Goal: Task Accomplishment & Management: Manage account settings

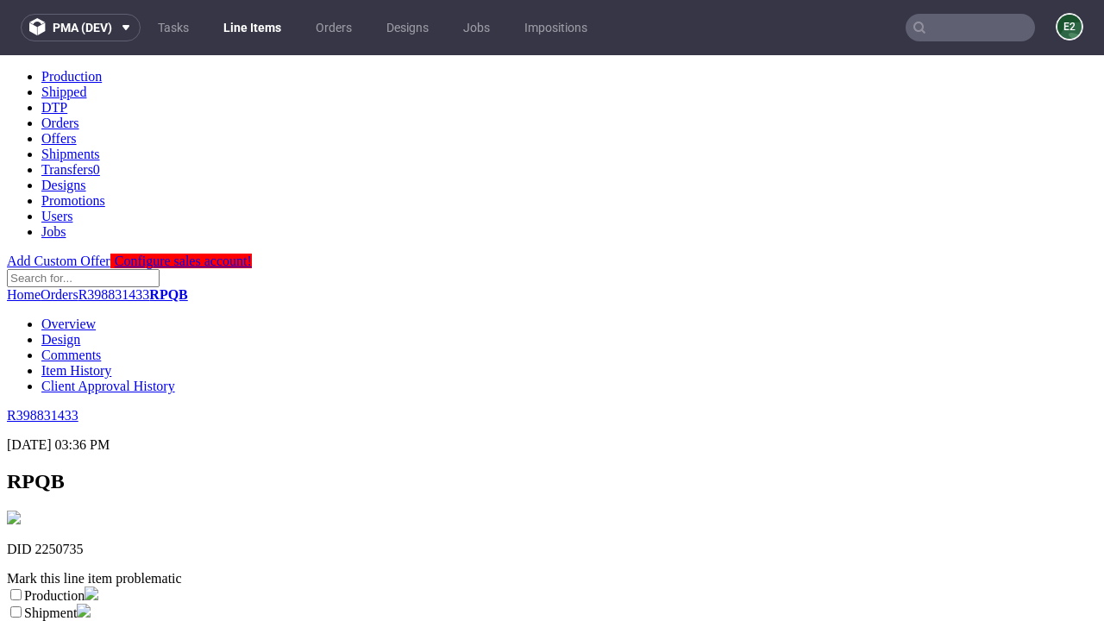
scroll to position [304, 0]
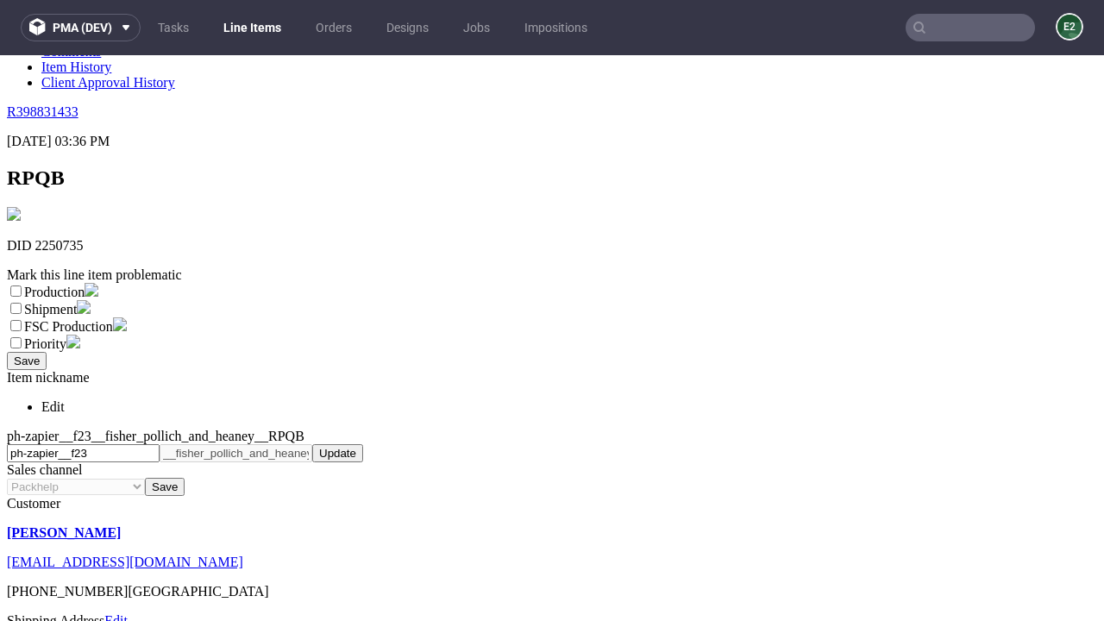
select select "dtp_ca_needed"
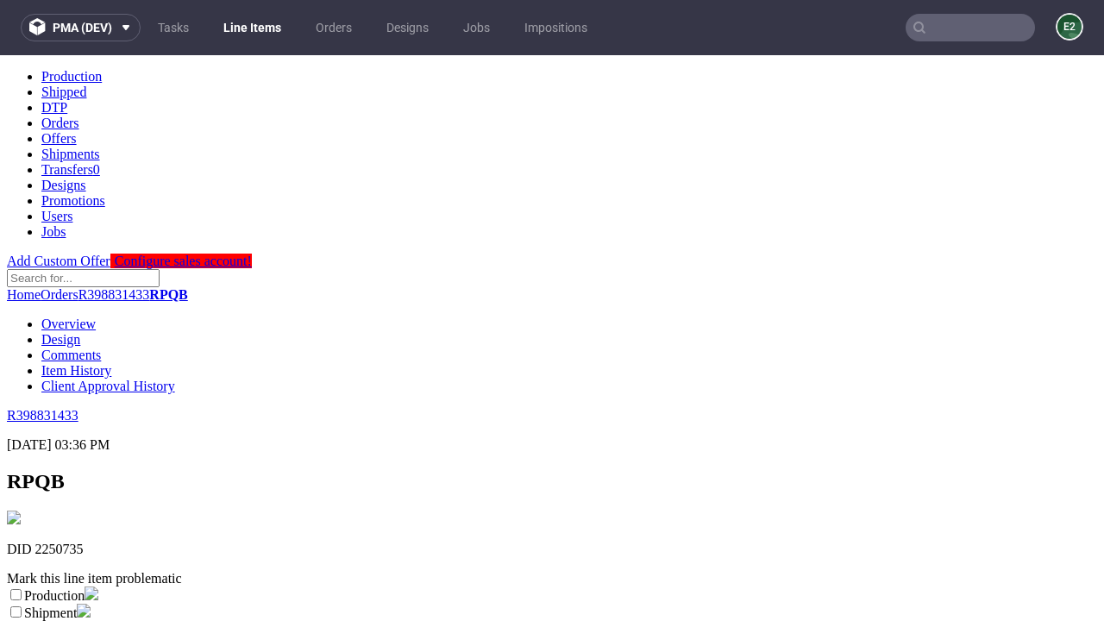
scroll to position [0, 0]
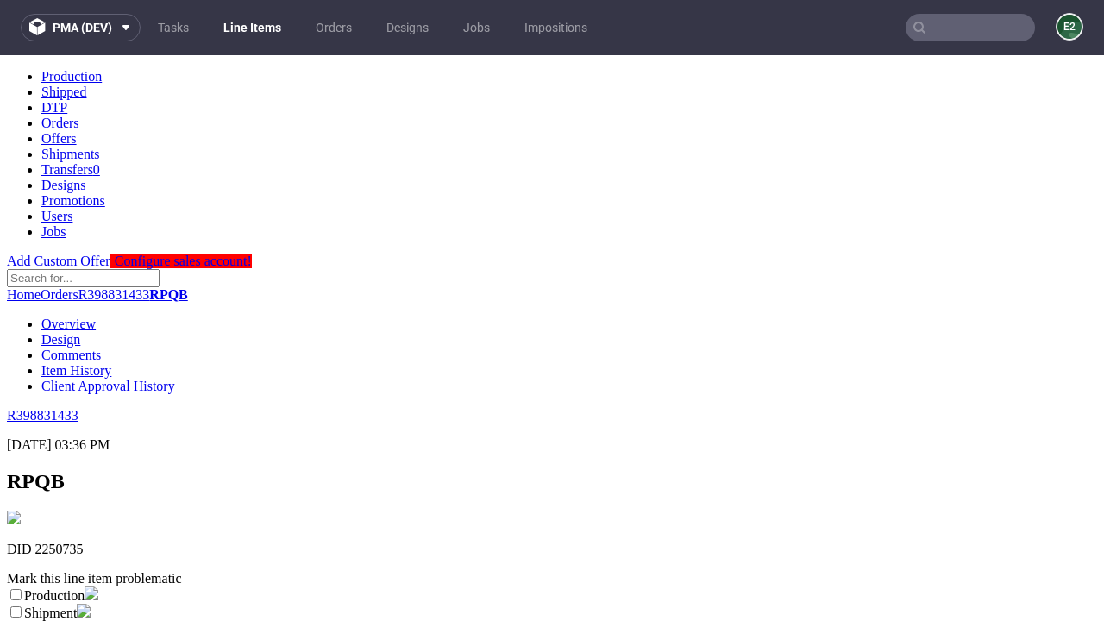
checkbox input "true"
